Goal: Use online tool/utility

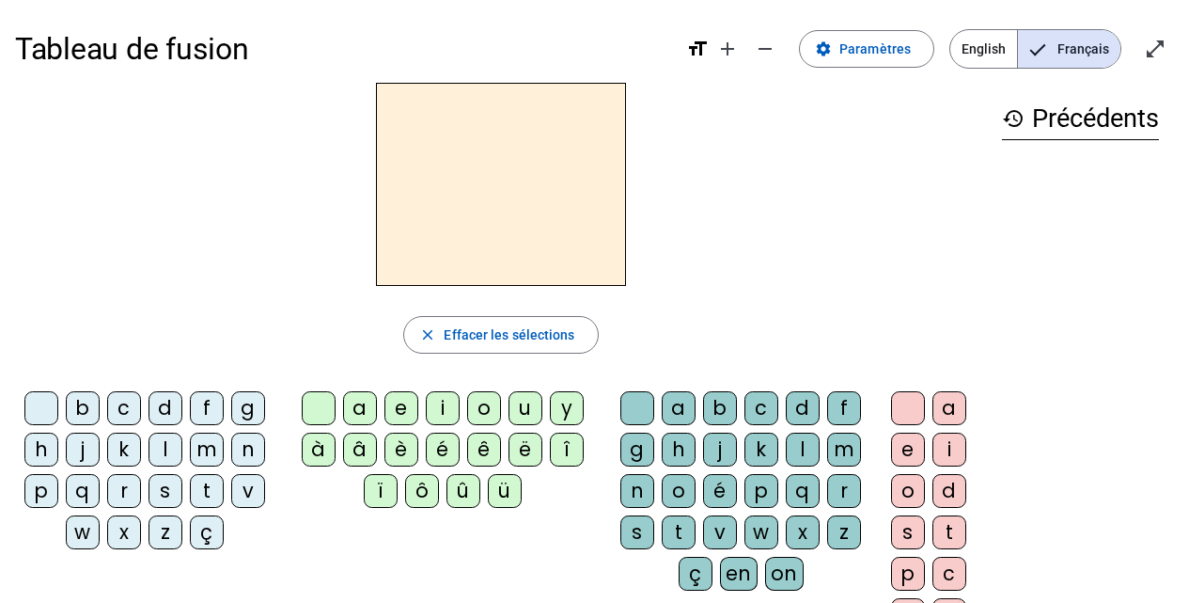
click at [150, 451] on div "l" at bounding box center [166, 449] width 34 height 34
click at [405, 405] on div "e" at bounding box center [401, 408] width 34 height 34
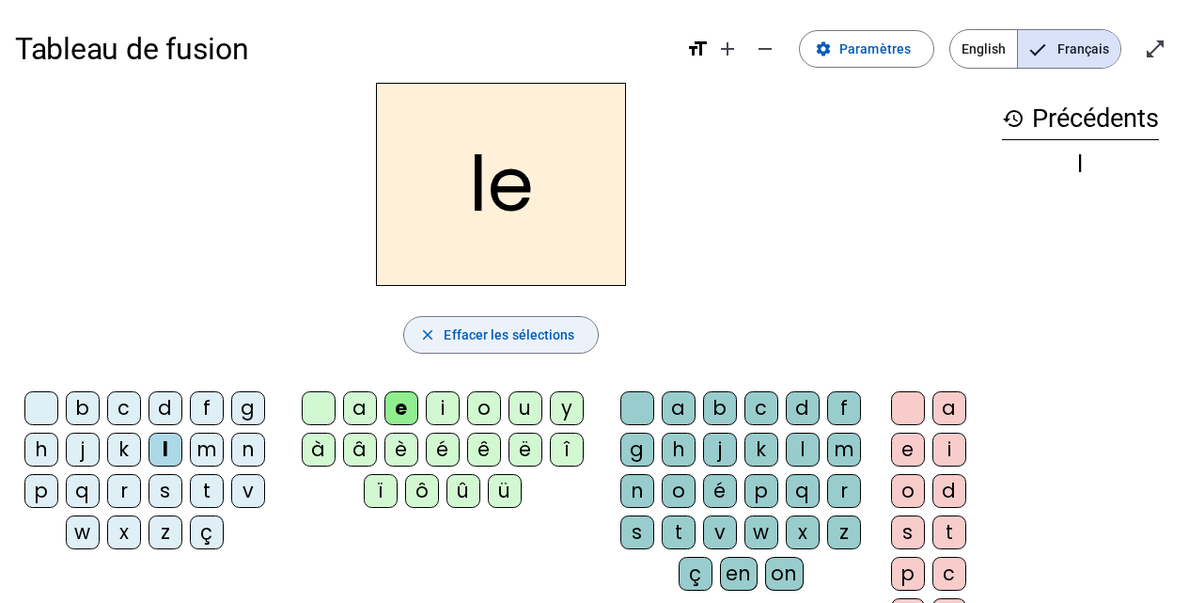
click at [463, 324] on span "Effacer les sélections" at bounding box center [509, 334] width 131 height 23
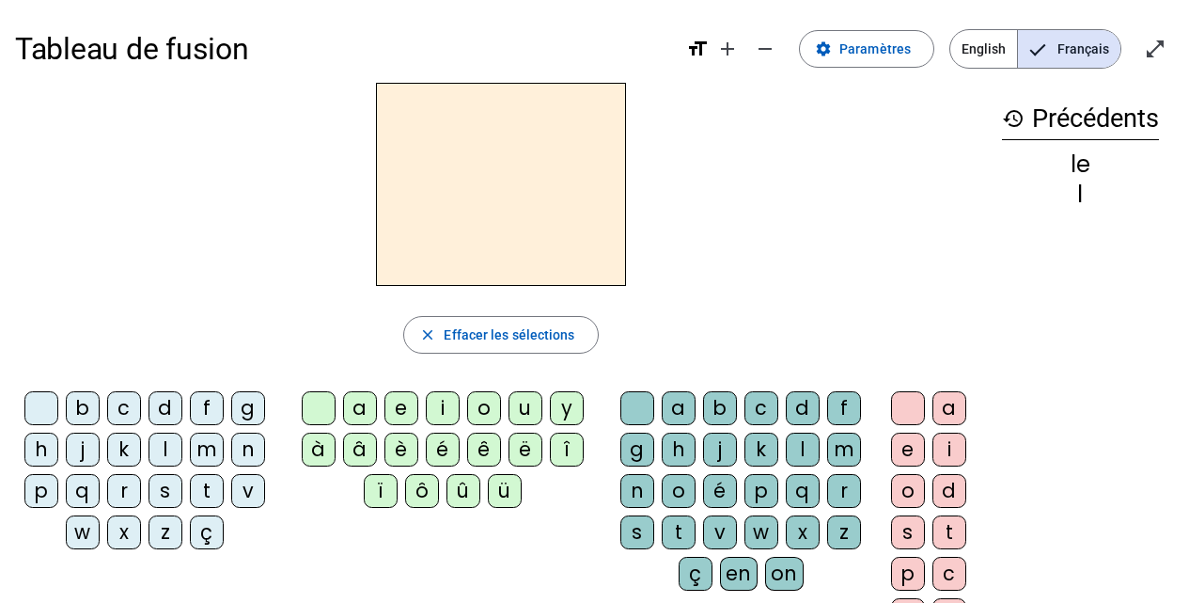
click at [808, 440] on div "l" at bounding box center [803, 449] width 34 height 34
click at [535, 406] on div "u" at bounding box center [526, 408] width 34 height 34
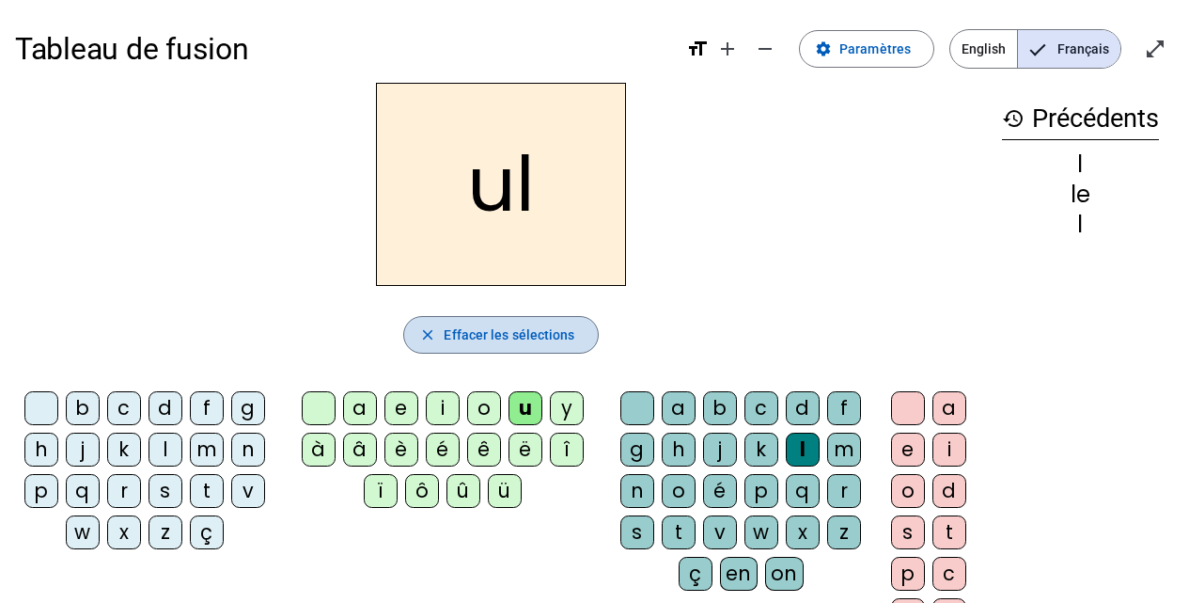
click at [528, 324] on span "Effacer les sélections" at bounding box center [509, 334] width 131 height 23
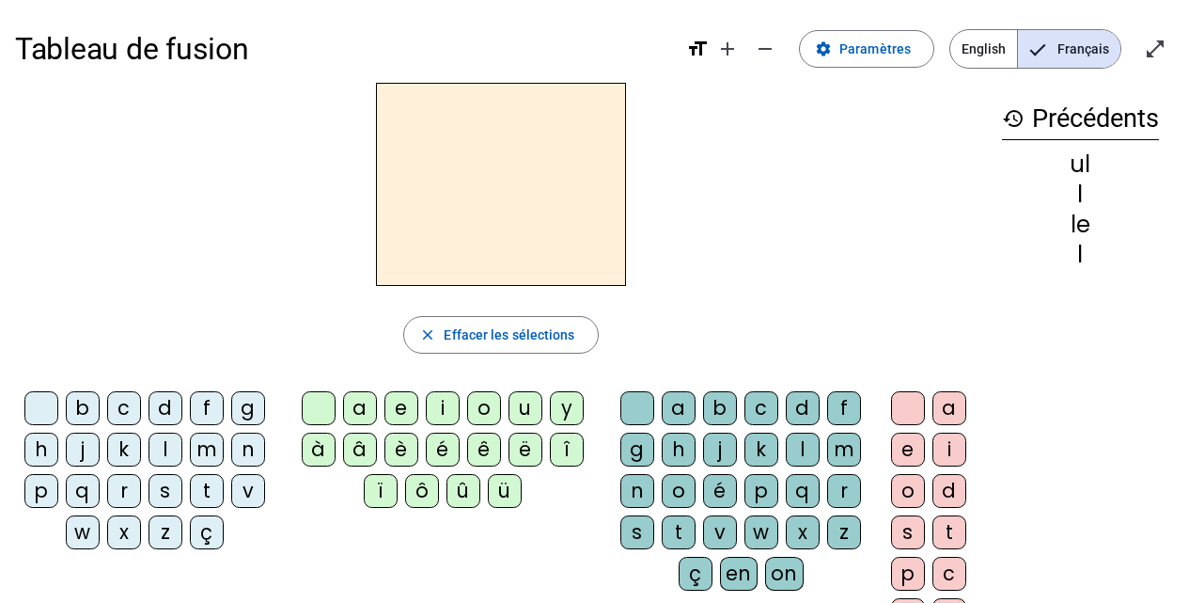
click at [161, 437] on div "l" at bounding box center [166, 449] width 34 height 34
click at [513, 402] on div "u" at bounding box center [526, 408] width 34 height 34
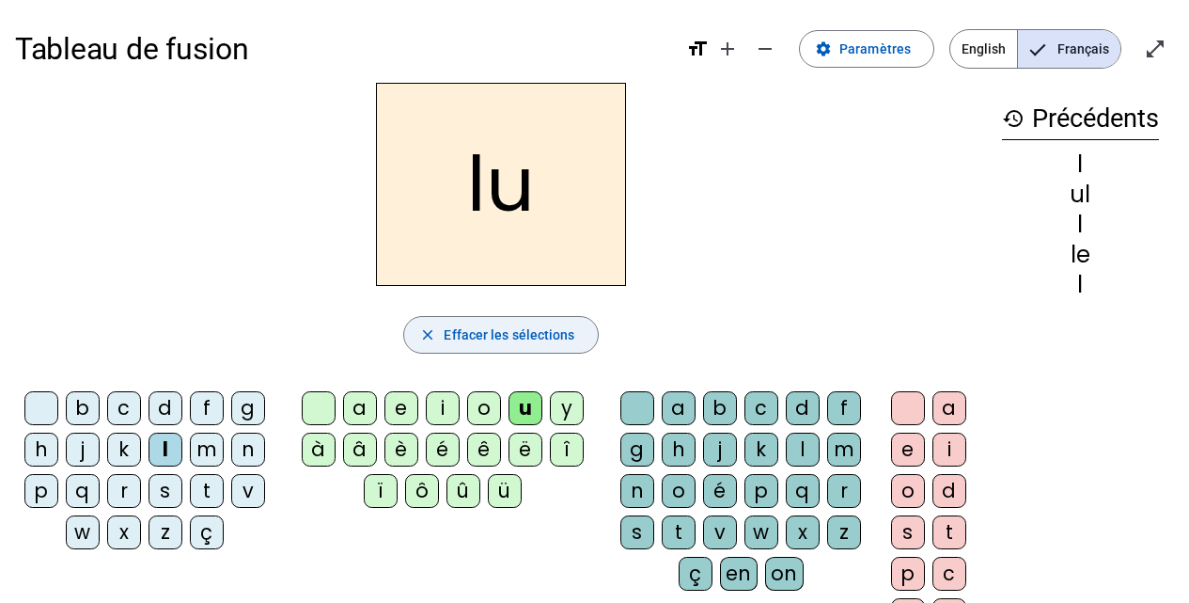
click at [517, 327] on span "Effacer les sélections" at bounding box center [509, 334] width 131 height 23
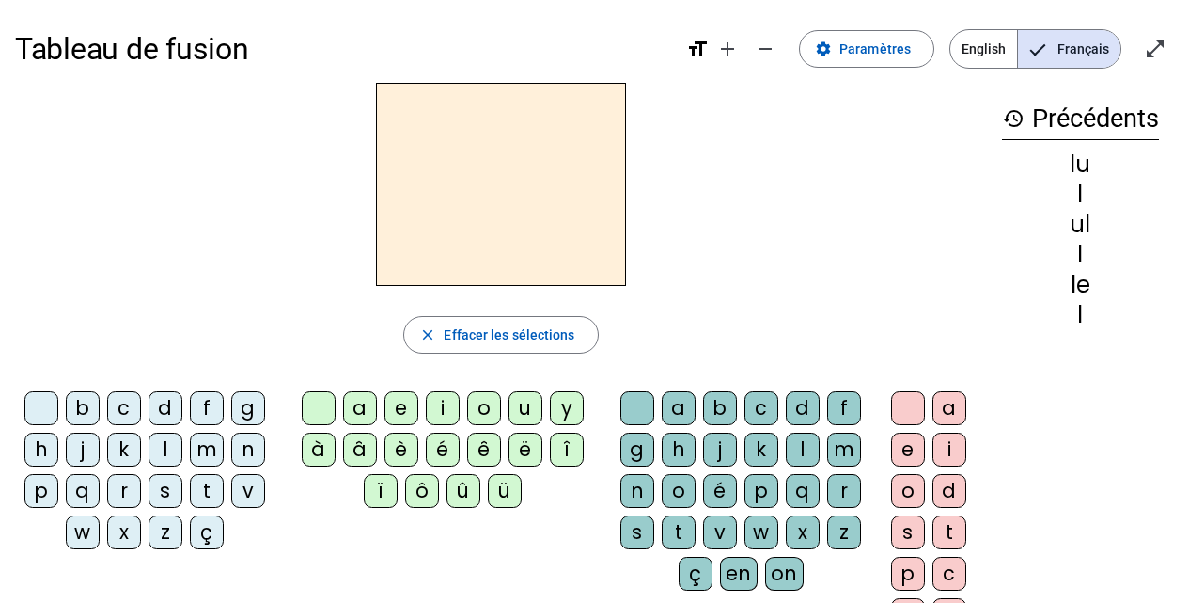
click at [211, 496] on div "t" at bounding box center [207, 491] width 34 height 34
click at [516, 416] on div "u" at bounding box center [526, 408] width 34 height 34
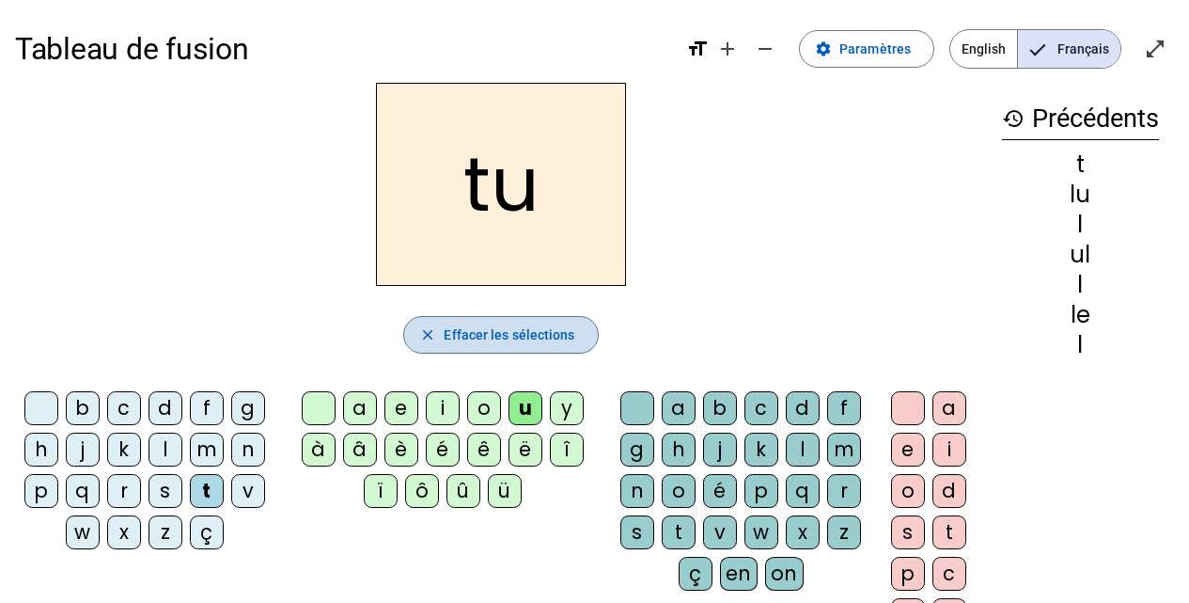
click at [512, 323] on span "Effacer les sélections" at bounding box center [509, 334] width 131 height 23
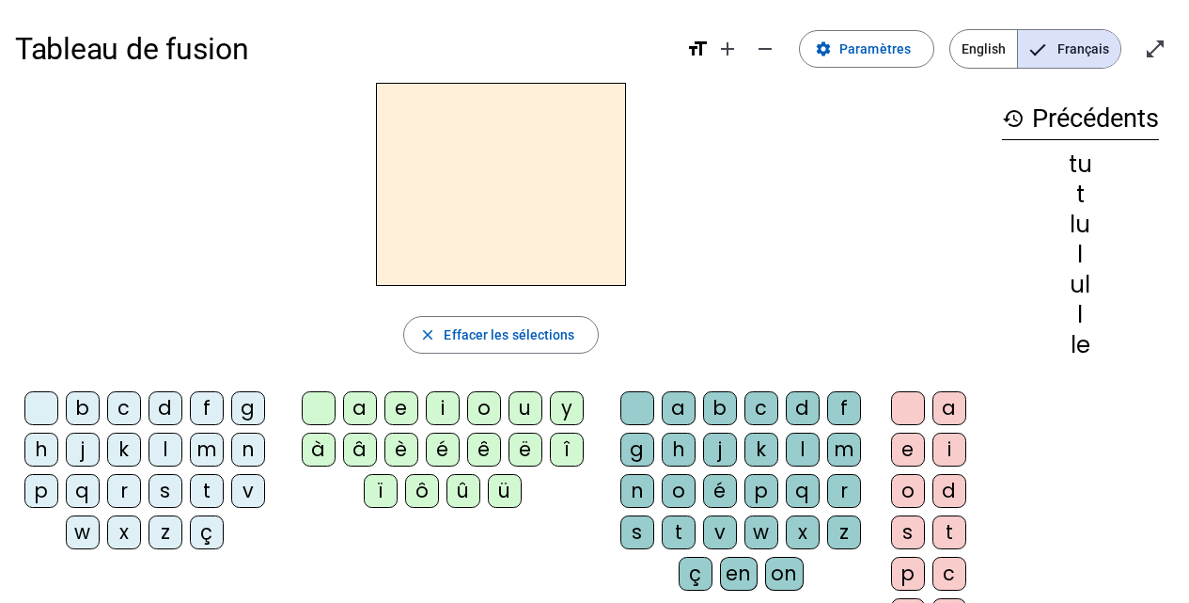
click at [164, 405] on div "d" at bounding box center [166, 408] width 34 height 34
click at [526, 410] on div "u" at bounding box center [526, 408] width 34 height 34
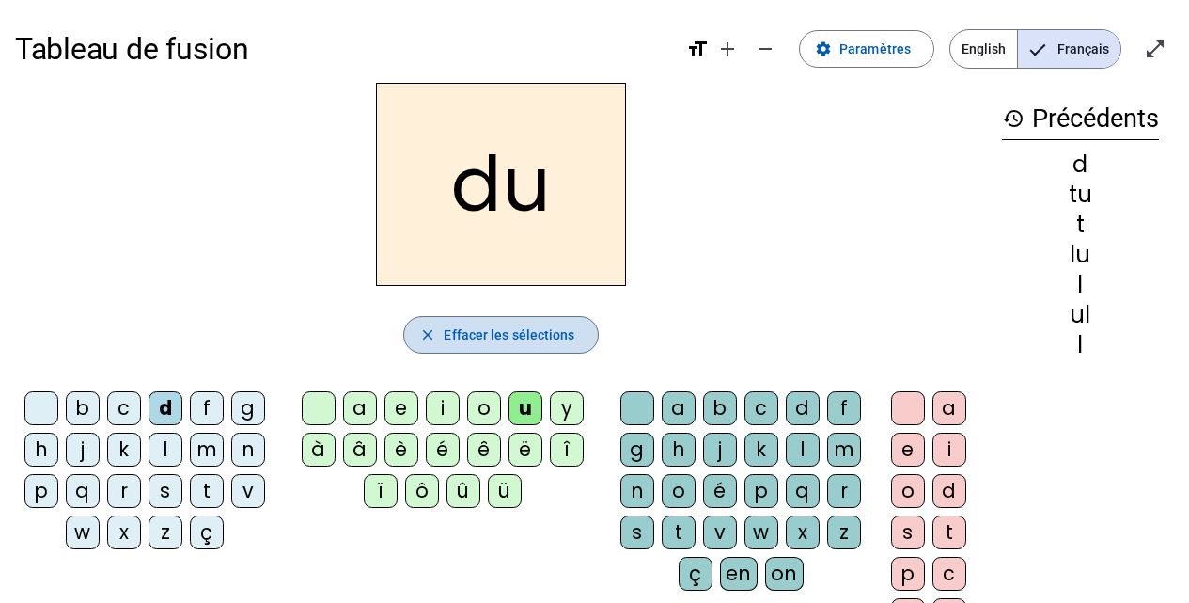
click at [508, 331] on span "Effacer les sélections" at bounding box center [509, 334] width 131 height 23
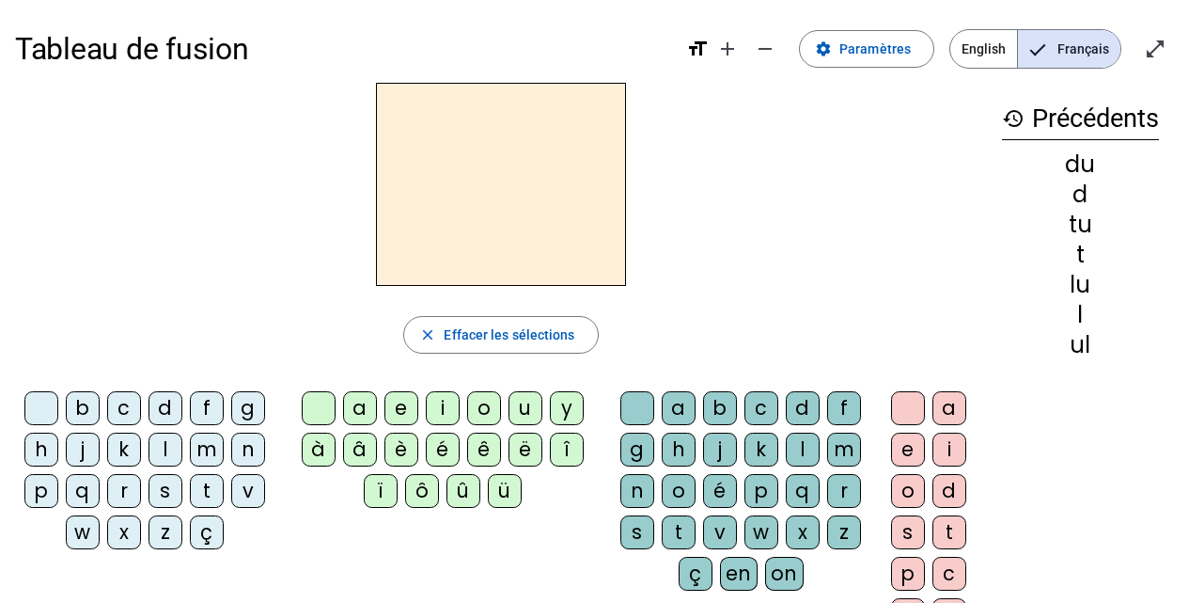
click at [174, 391] on div "d" at bounding box center [166, 408] width 34 height 34
click at [391, 405] on div "e" at bounding box center [401, 408] width 34 height 34
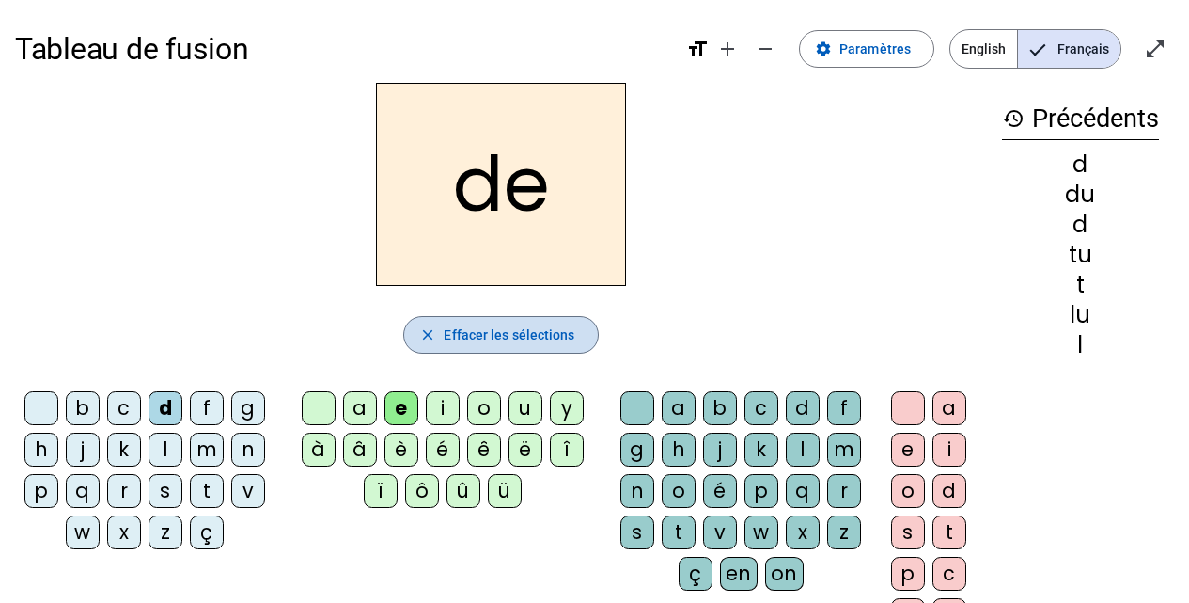
click at [513, 316] on span "button" at bounding box center [500, 334] width 193 height 45
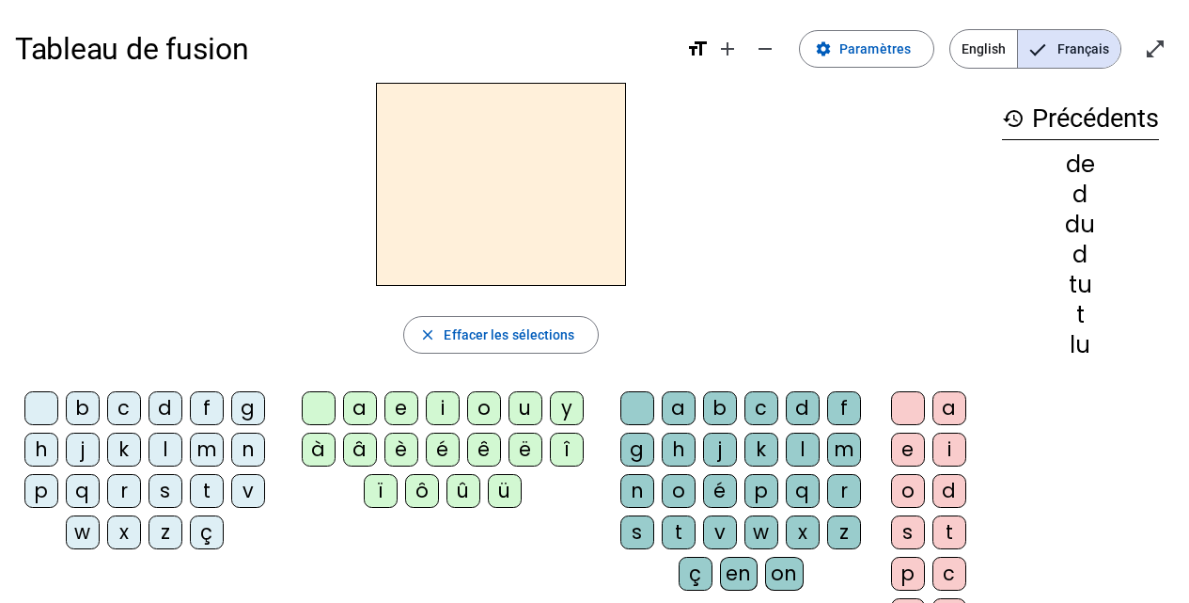
click at [188, 476] on letter-bubble "s" at bounding box center [169, 494] width 41 height 41
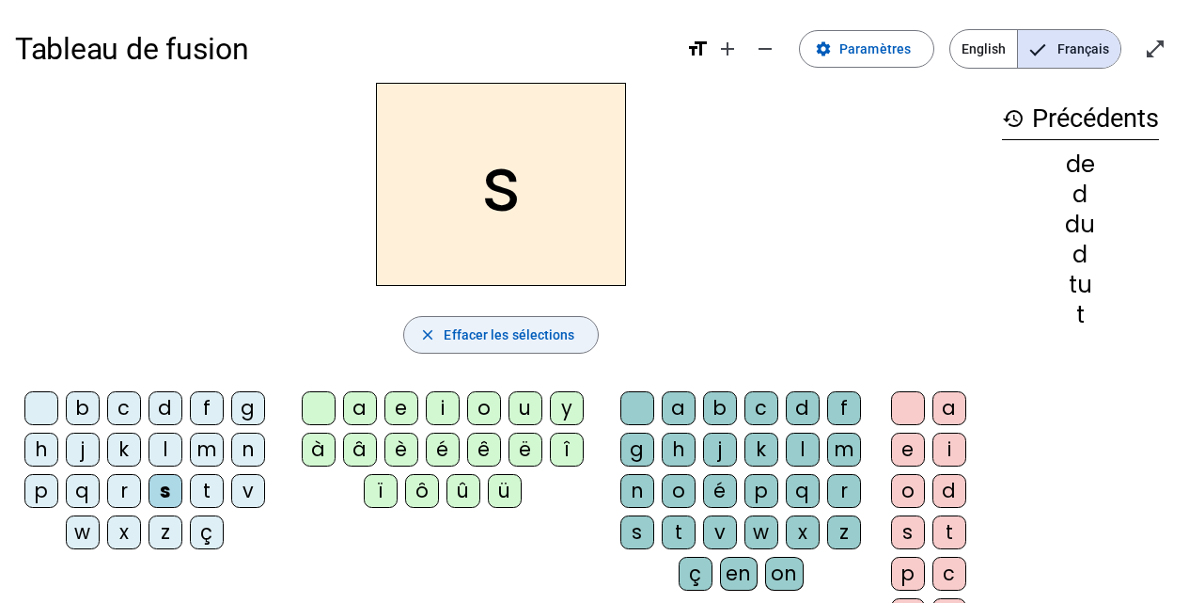
click at [479, 336] on span "Effacer les sélections" at bounding box center [509, 334] width 131 height 23
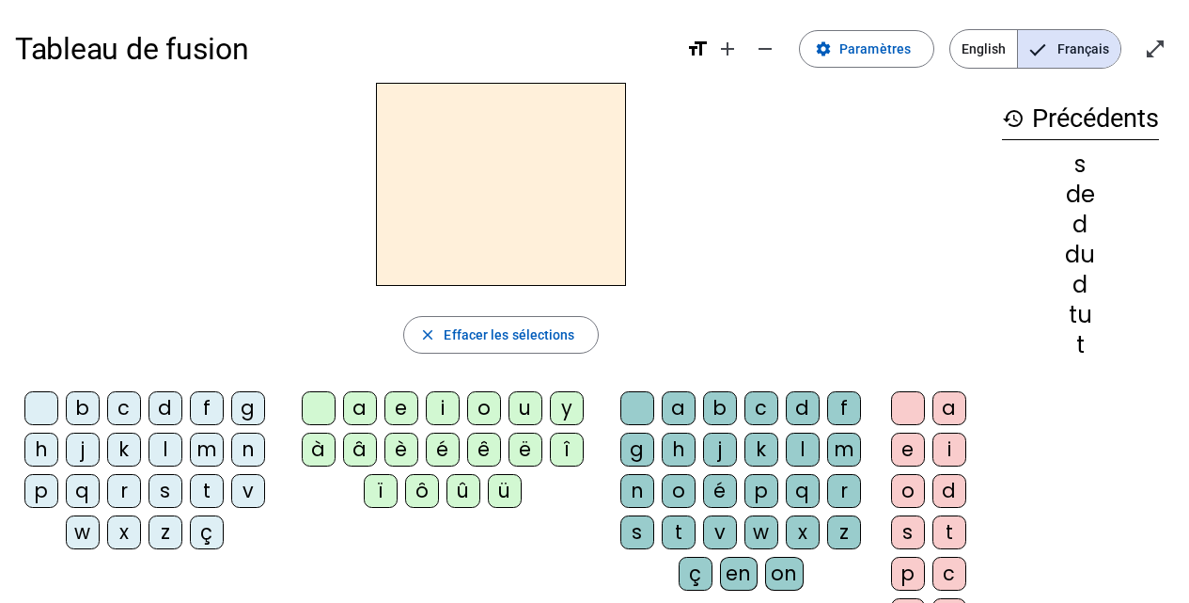
click at [213, 487] on div "t" at bounding box center [207, 491] width 34 height 34
click at [400, 400] on div "e" at bounding box center [401, 408] width 34 height 34
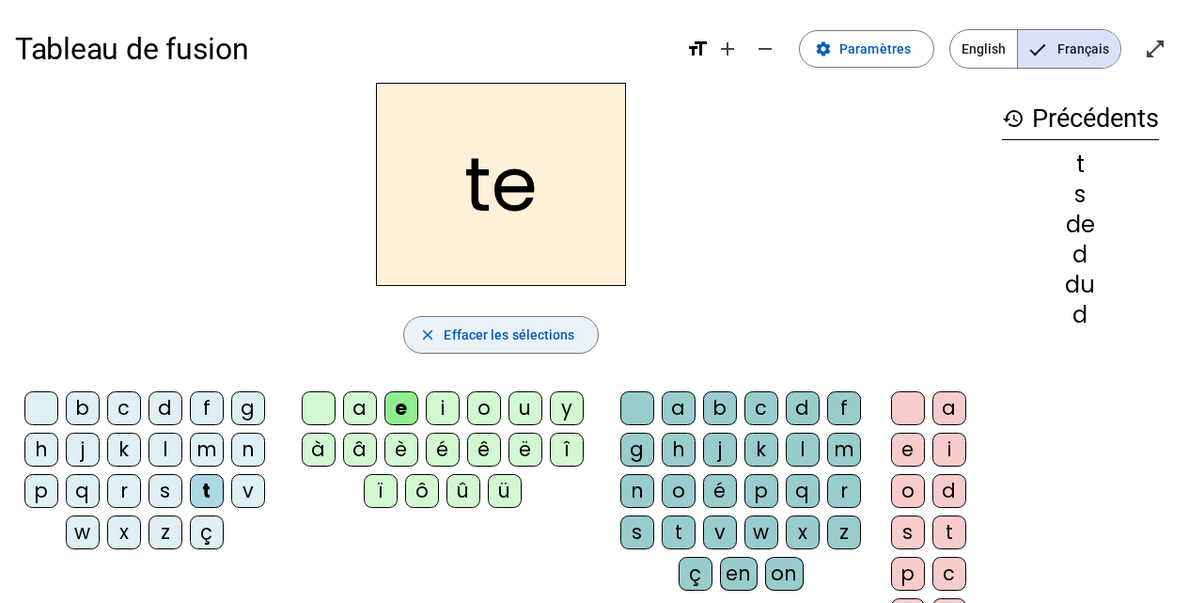
click at [483, 337] on span "Effacer les sélections" at bounding box center [509, 334] width 131 height 23
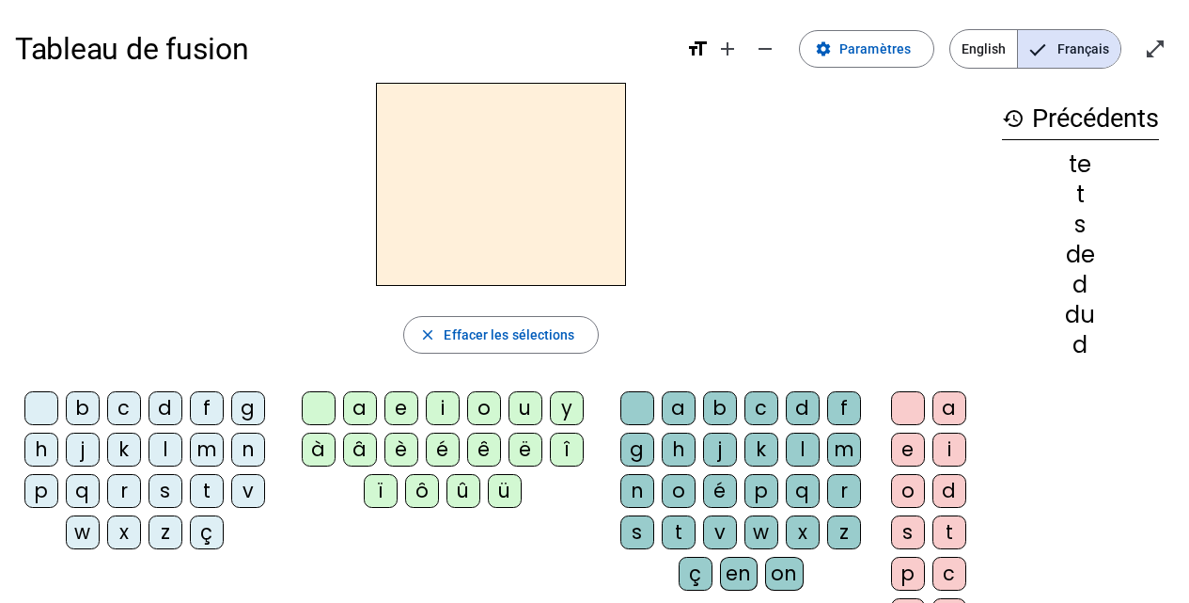
click at [212, 480] on div "t" at bounding box center [207, 491] width 34 height 34
click at [674, 396] on div "a" at bounding box center [679, 408] width 34 height 34
